Goal: Find specific page/section: Find specific page/section

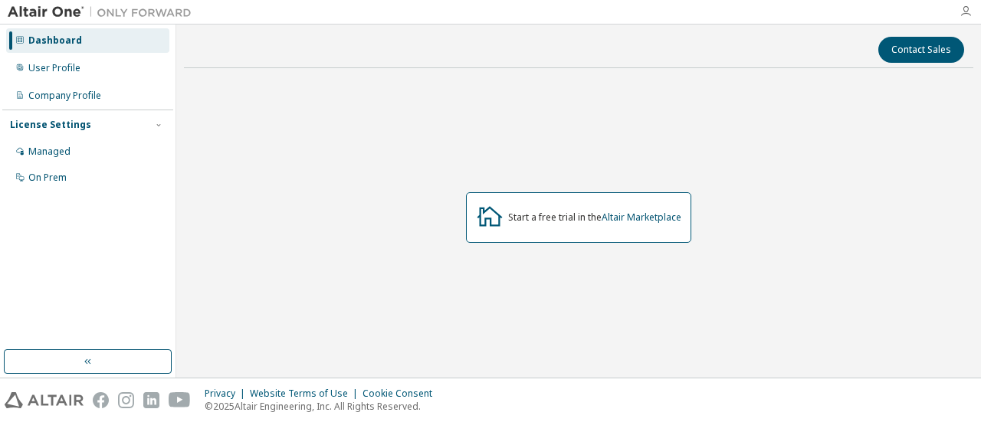
click at [961, 16] on icon "button" at bounding box center [965, 11] width 12 height 12
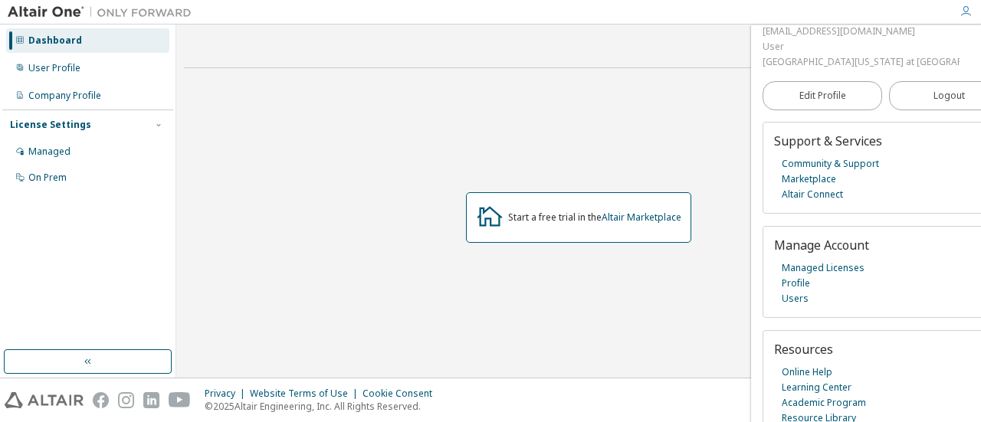
scroll to position [107, 0]
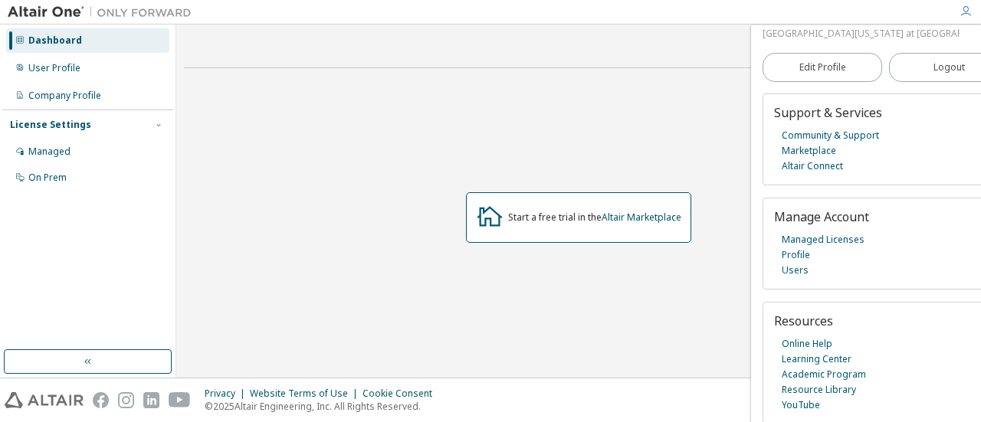
click at [438, 54] on div "Contact Sales" at bounding box center [578, 50] width 771 height 26
click at [70, 159] on div "Managed" at bounding box center [87, 151] width 163 height 25
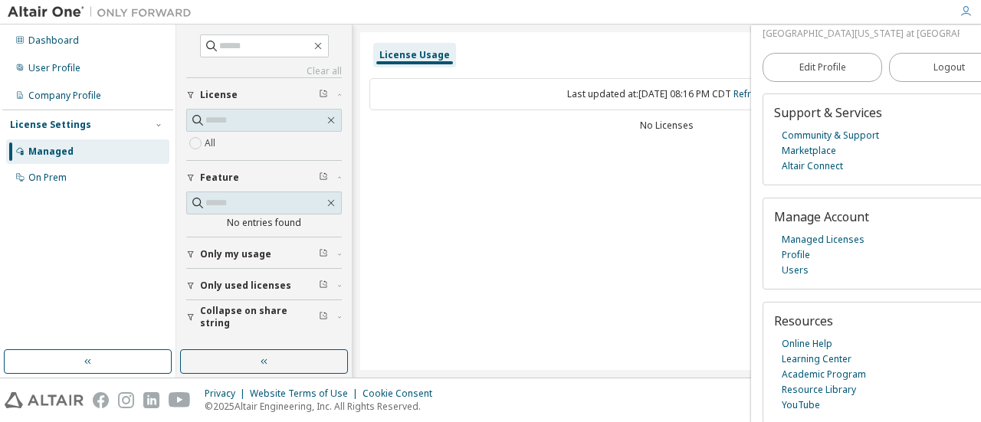
click at [228, 251] on span "Only my usage" at bounding box center [235, 254] width 71 height 12
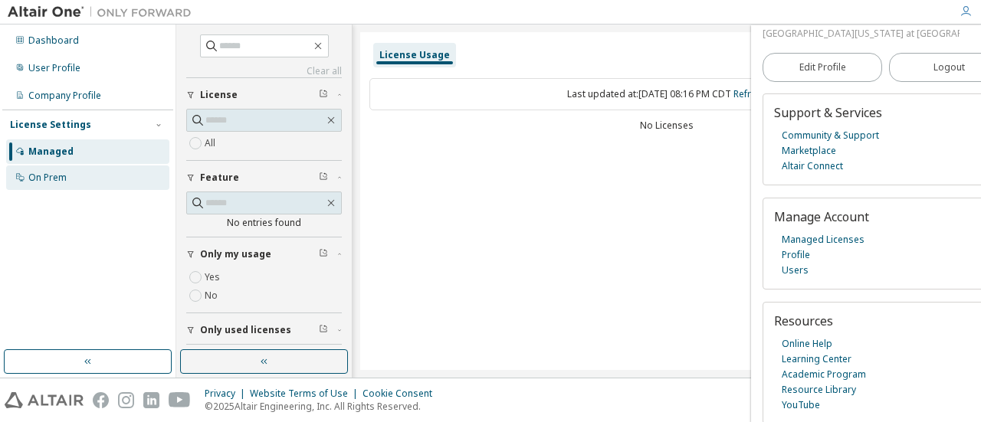
click at [84, 174] on div "On Prem" at bounding box center [87, 177] width 163 height 25
